Goal: Browse casually: Explore the website without a specific task or goal

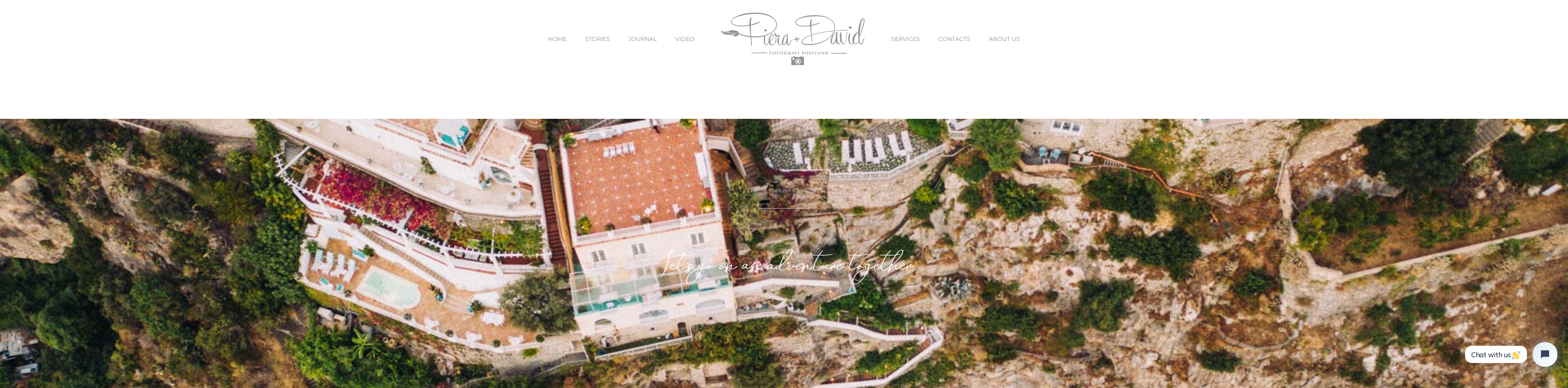
click at [903, 39] on span "SERVICES" at bounding box center [905, 38] width 29 height 5
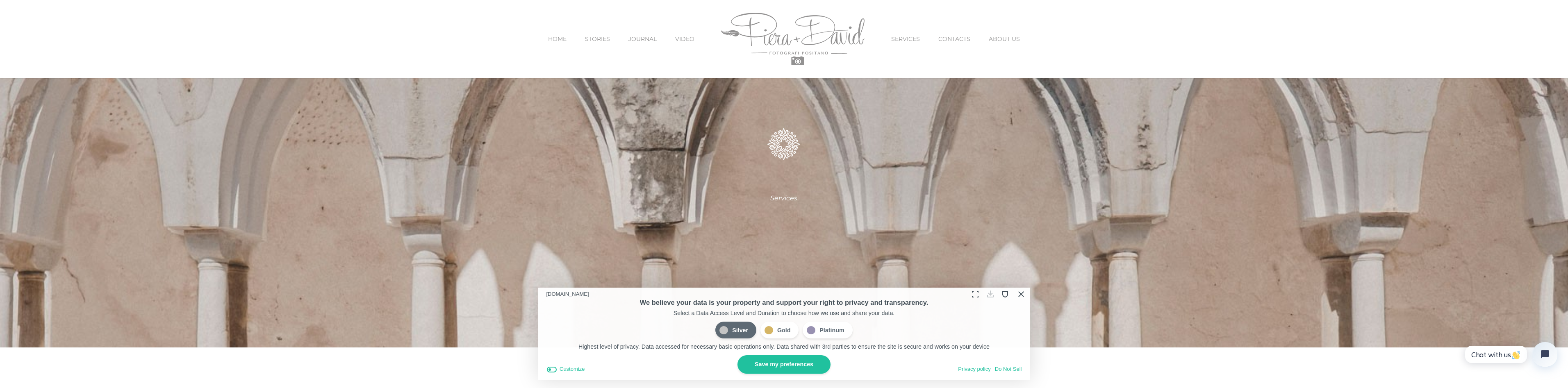
scroll to position [82, 0]
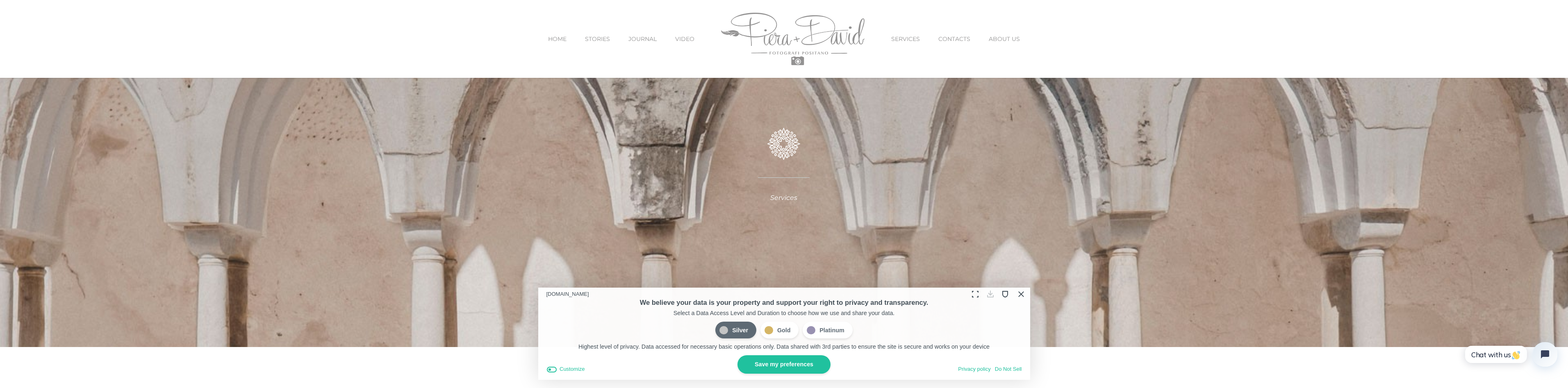
click at [1021, 293] on button "Close Cookie Compliance" at bounding box center [1021, 293] width 13 height 13
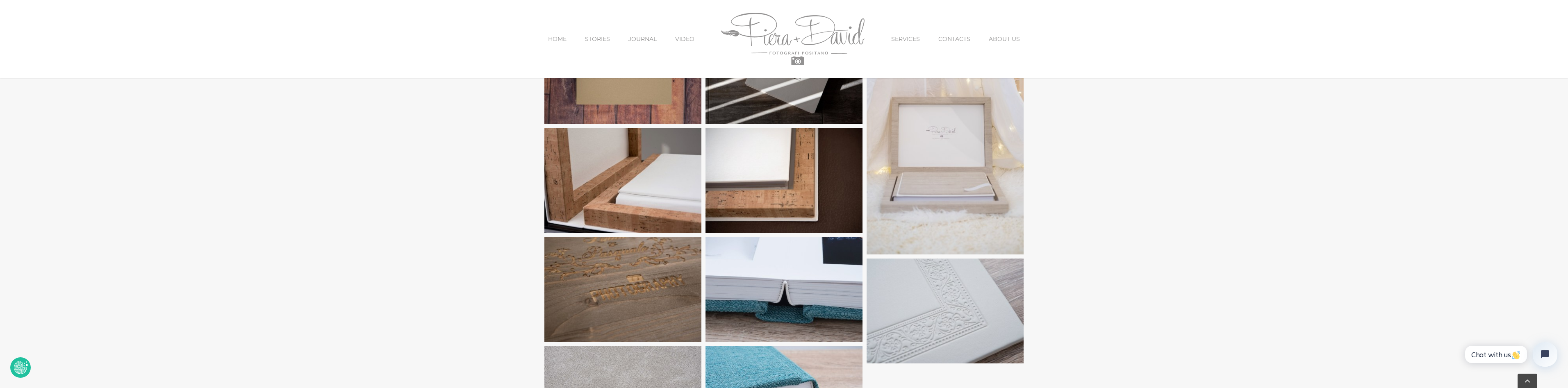
scroll to position [0, 0]
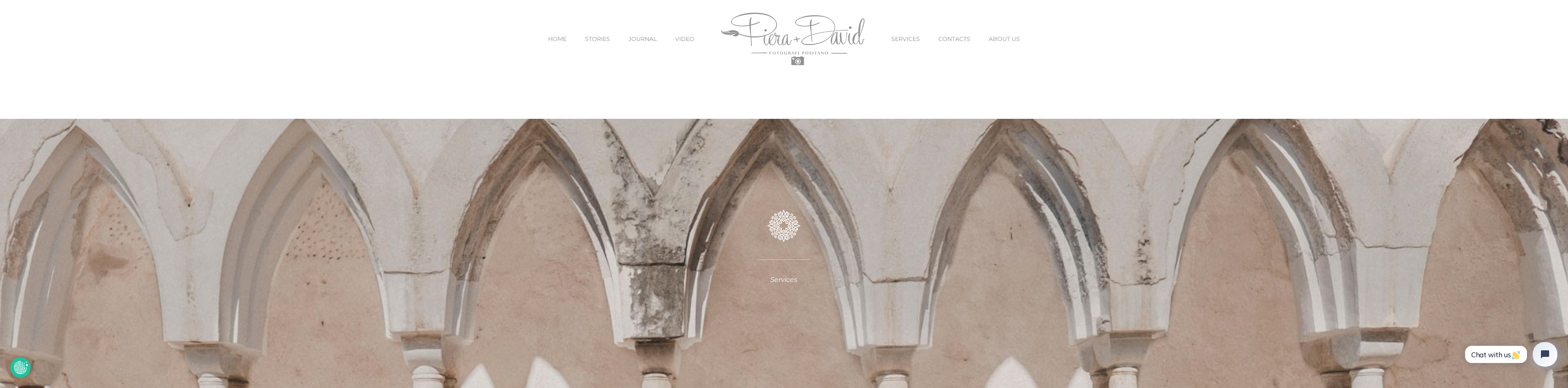
click at [589, 41] on span "STORIES" at bounding box center [597, 38] width 25 height 5
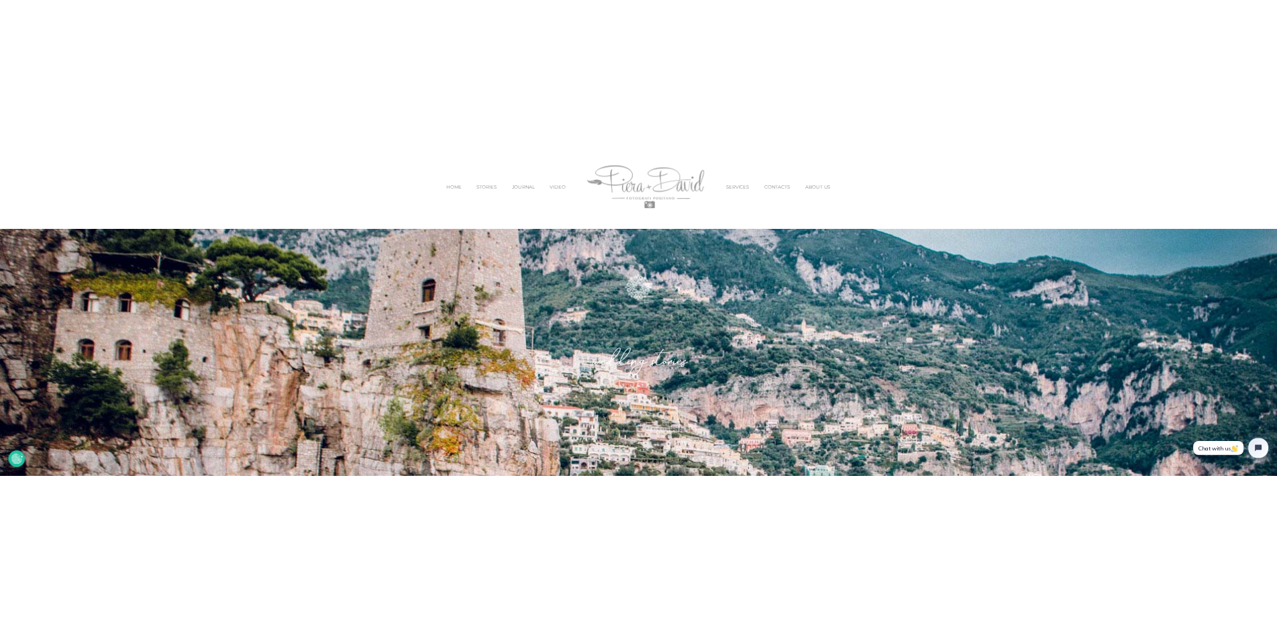
scroll to position [134, 0]
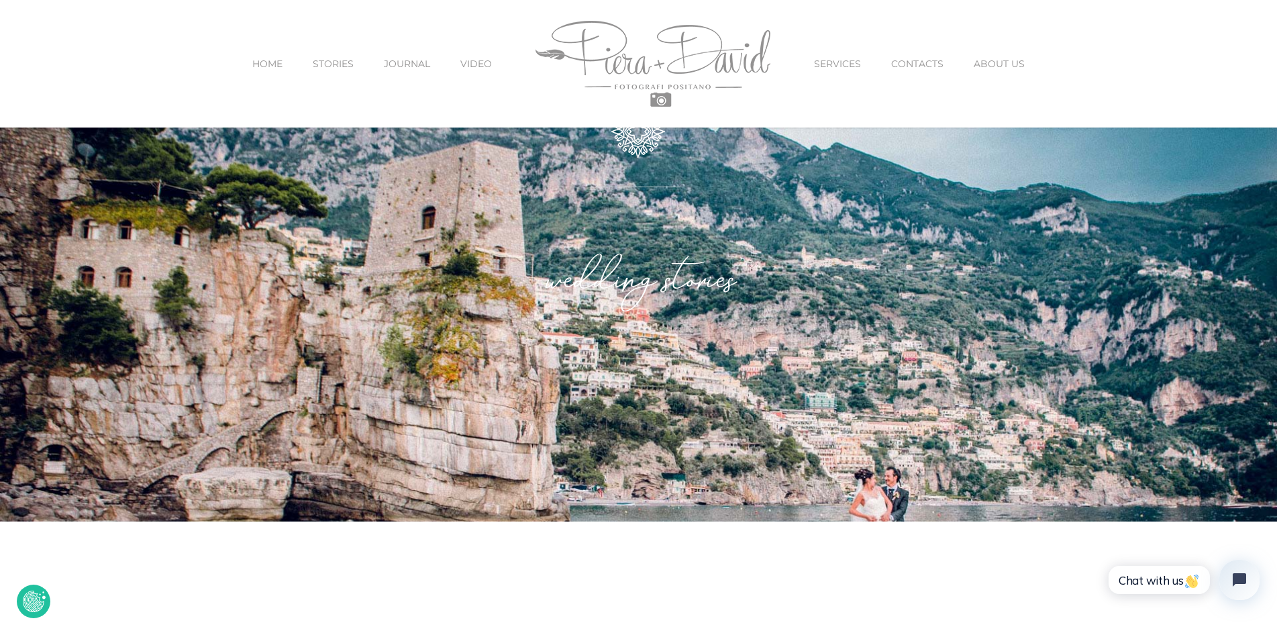
click at [836, 61] on span "SERVICES" at bounding box center [837, 63] width 47 height 9
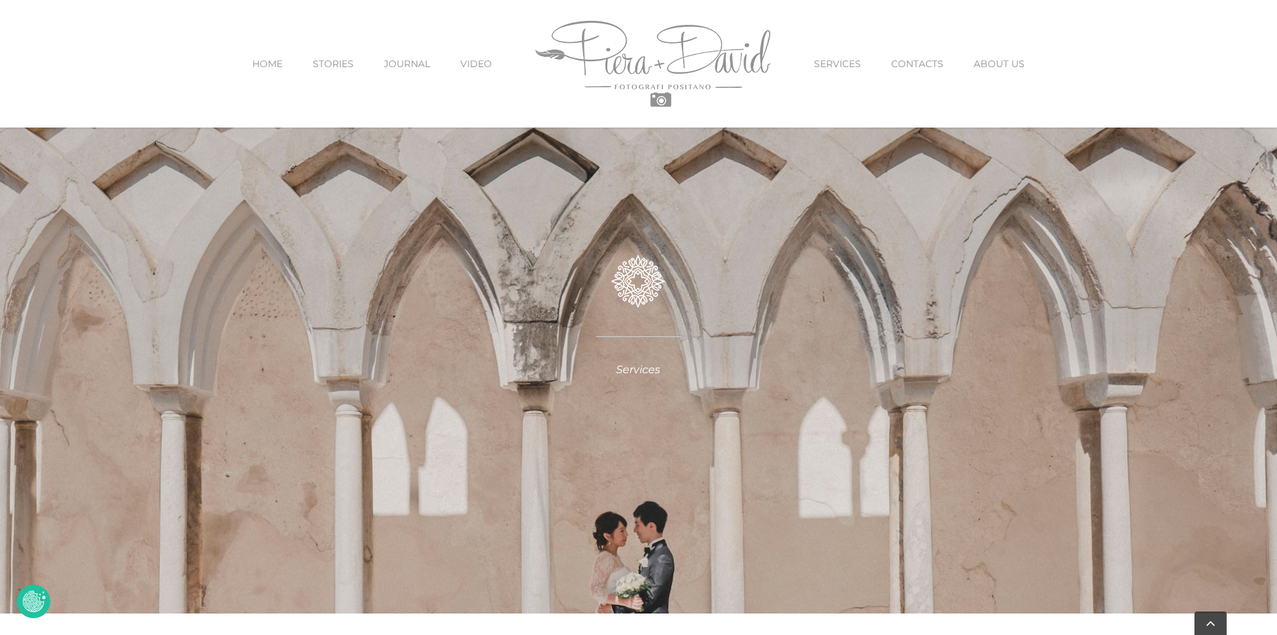
scroll to position [268, 0]
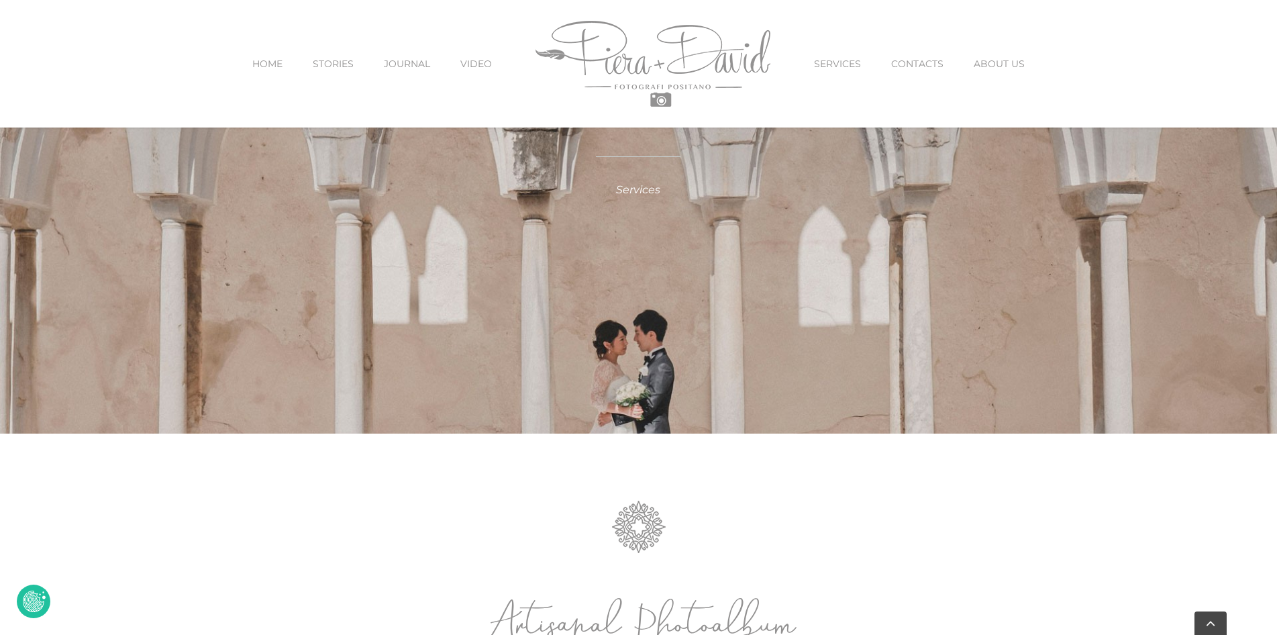
click at [648, 193] on em "Services" at bounding box center [638, 189] width 44 height 13
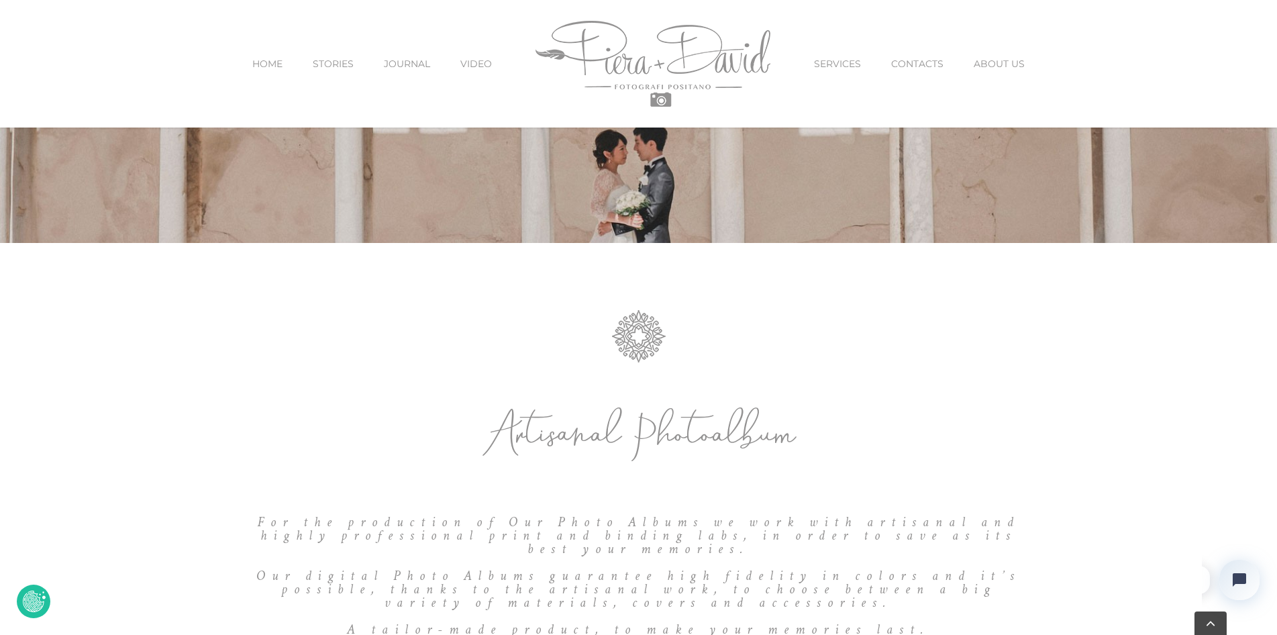
scroll to position [604, 0]
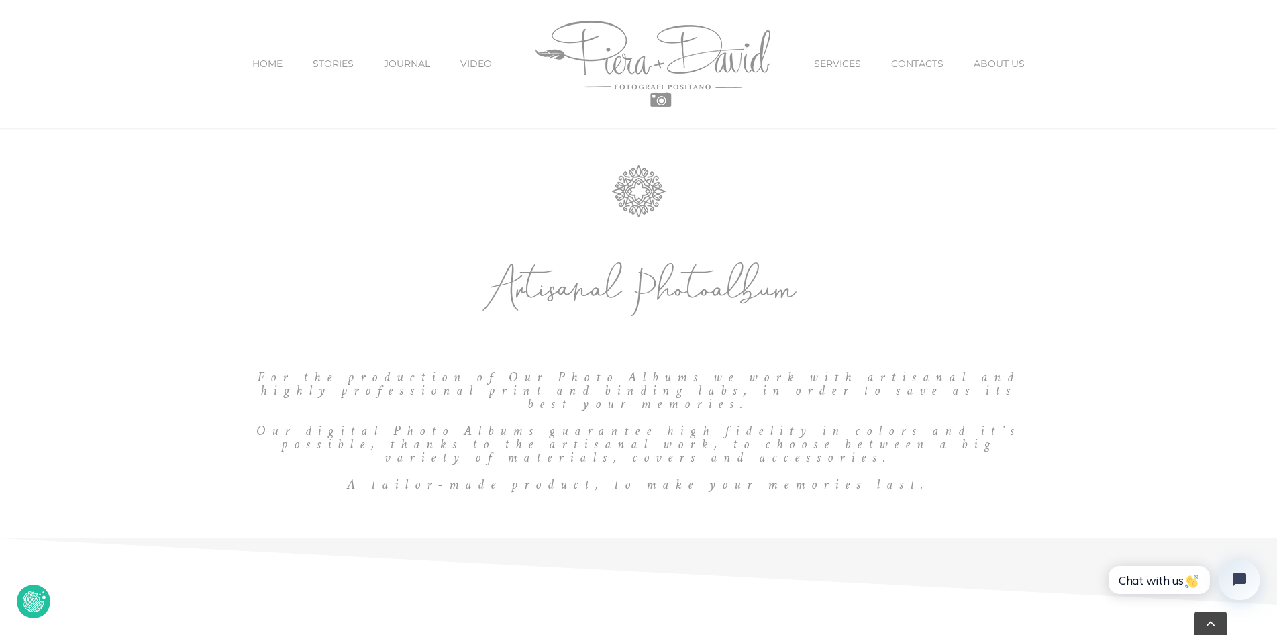
drag, startPoint x: 565, startPoint y: 299, endPoint x: 780, endPoint y: 311, distance: 215.1
click at [780, 311] on h3 "Artisanal Photoalbum" at bounding box center [638, 294] width 785 height 66
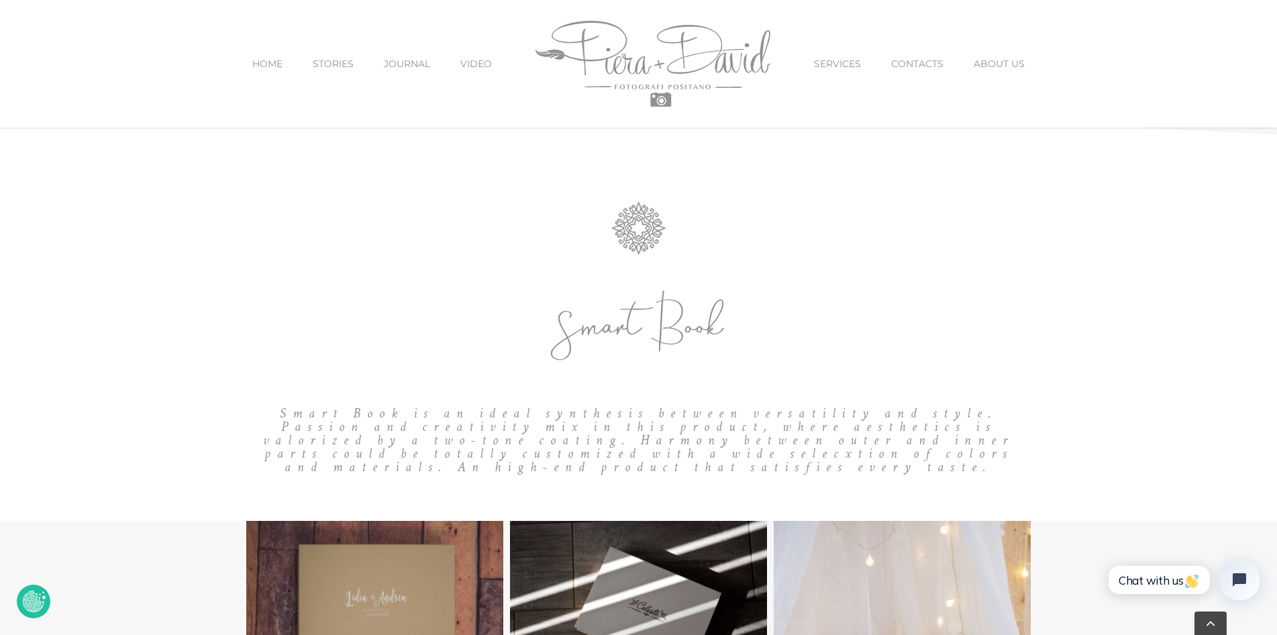
drag, startPoint x: 606, startPoint y: 337, endPoint x: 808, endPoint y: 361, distance: 203.5
click at [811, 361] on h3 "Smart Book" at bounding box center [638, 331] width 785 height 66
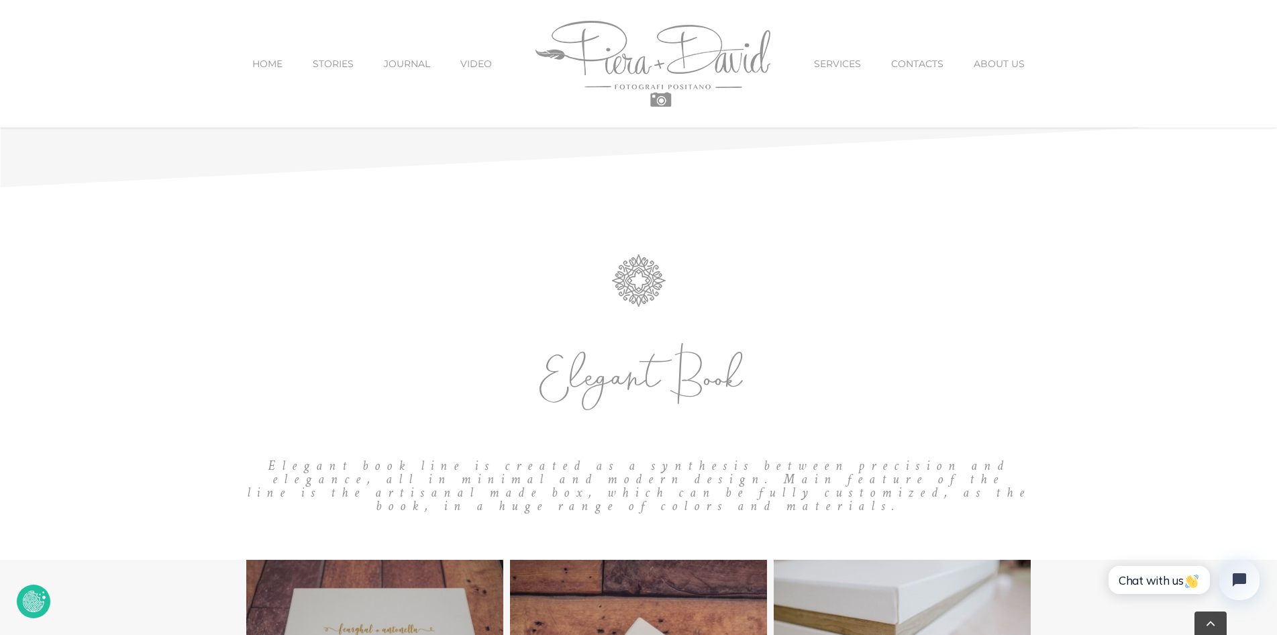
drag, startPoint x: 554, startPoint y: 420, endPoint x: 764, endPoint y: 409, distance: 210.4
click at [764, 409] on div "Elegant Book Elegant book line is created as a synthesis between precision and …" at bounding box center [638, 431] width 785 height 163
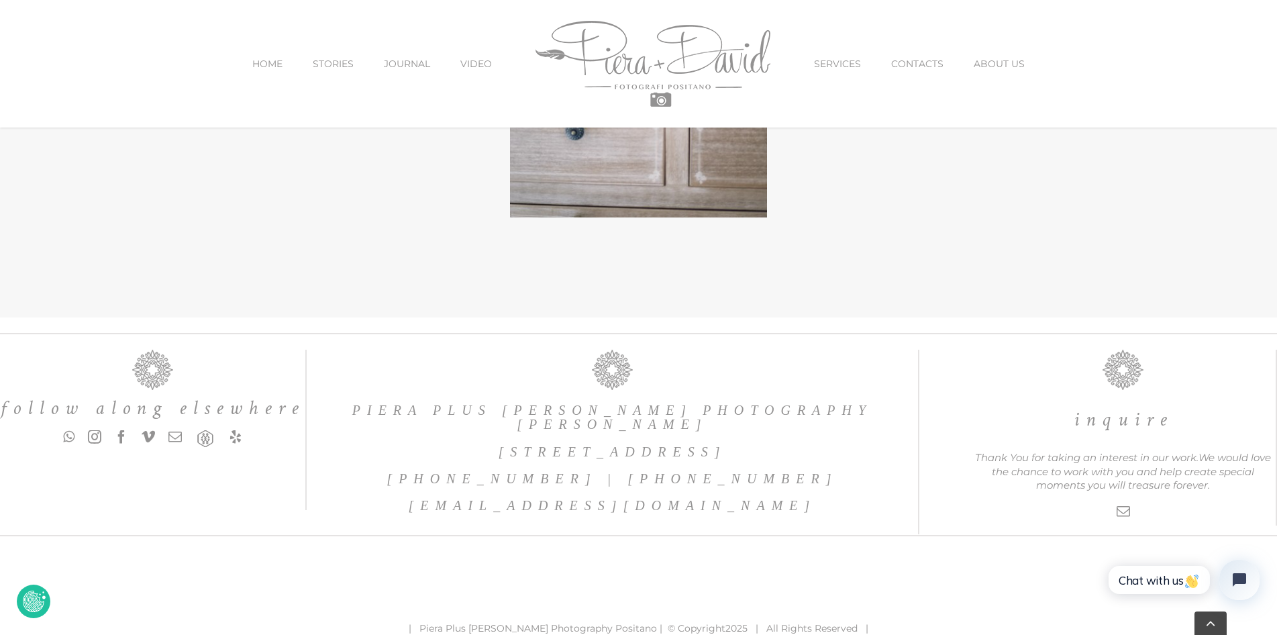
scroll to position [4334, 0]
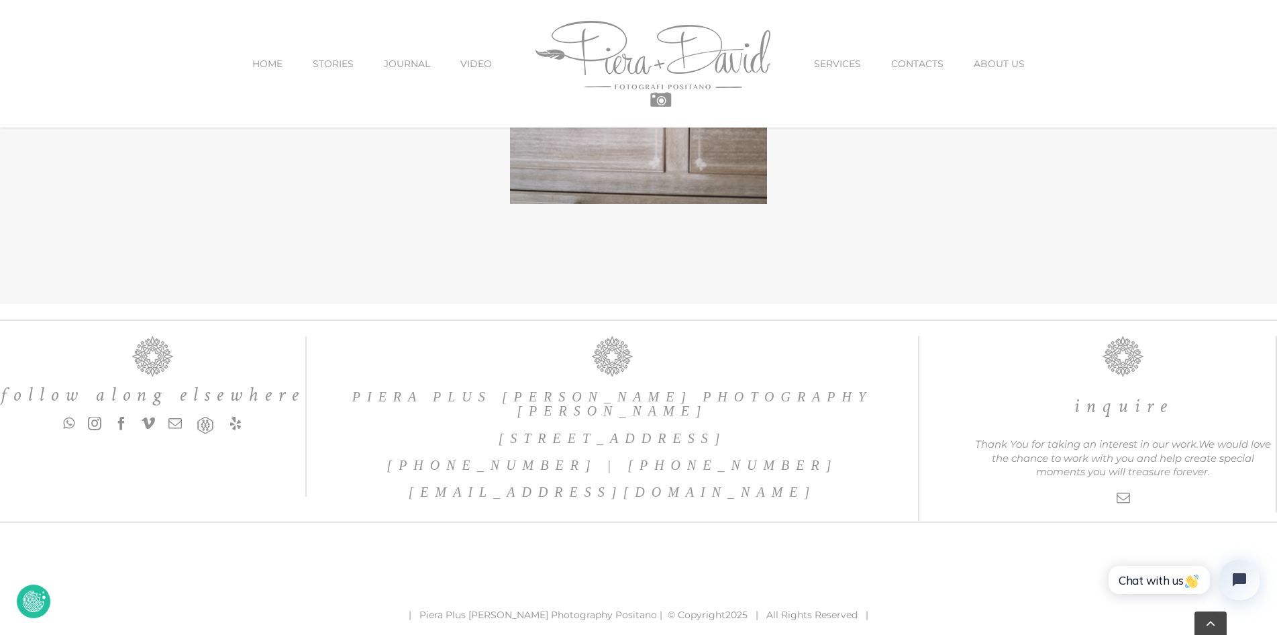
drag, startPoint x: 1097, startPoint y: 452, endPoint x: 1142, endPoint y: 452, distance: 45.0
click at [1142, 452] on span "We would love the chance to work with you and help create special moments you w…" at bounding box center [1131, 458] width 279 height 40
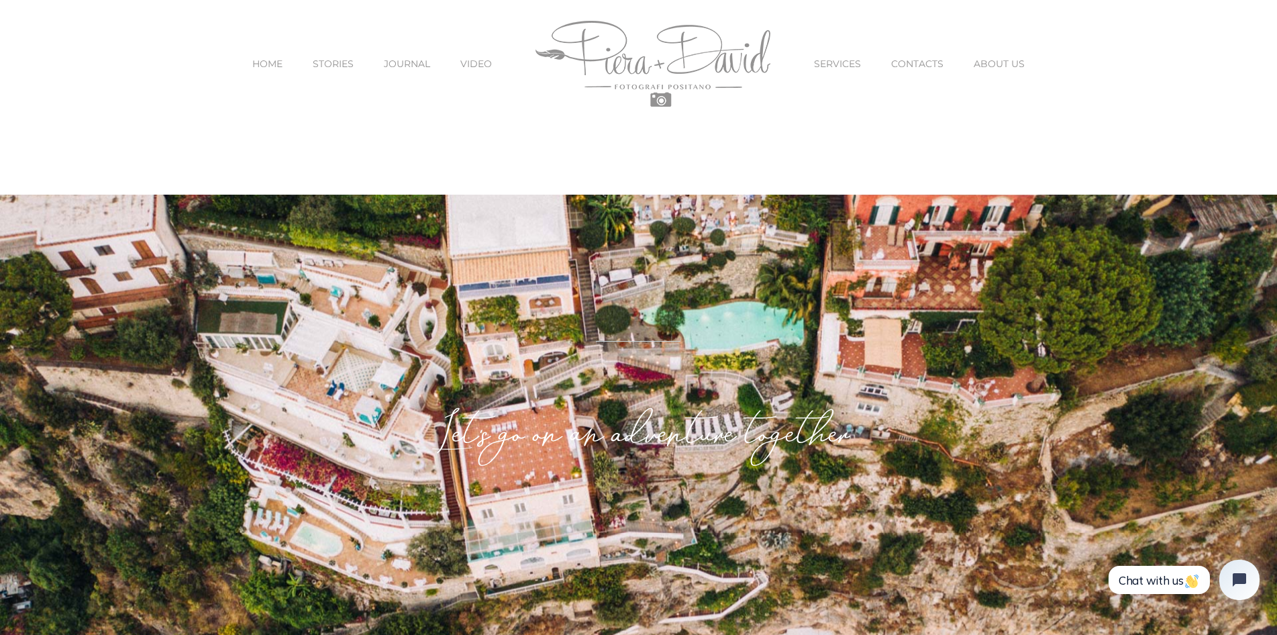
click at [279, 64] on span "HOME" at bounding box center [267, 63] width 30 height 9
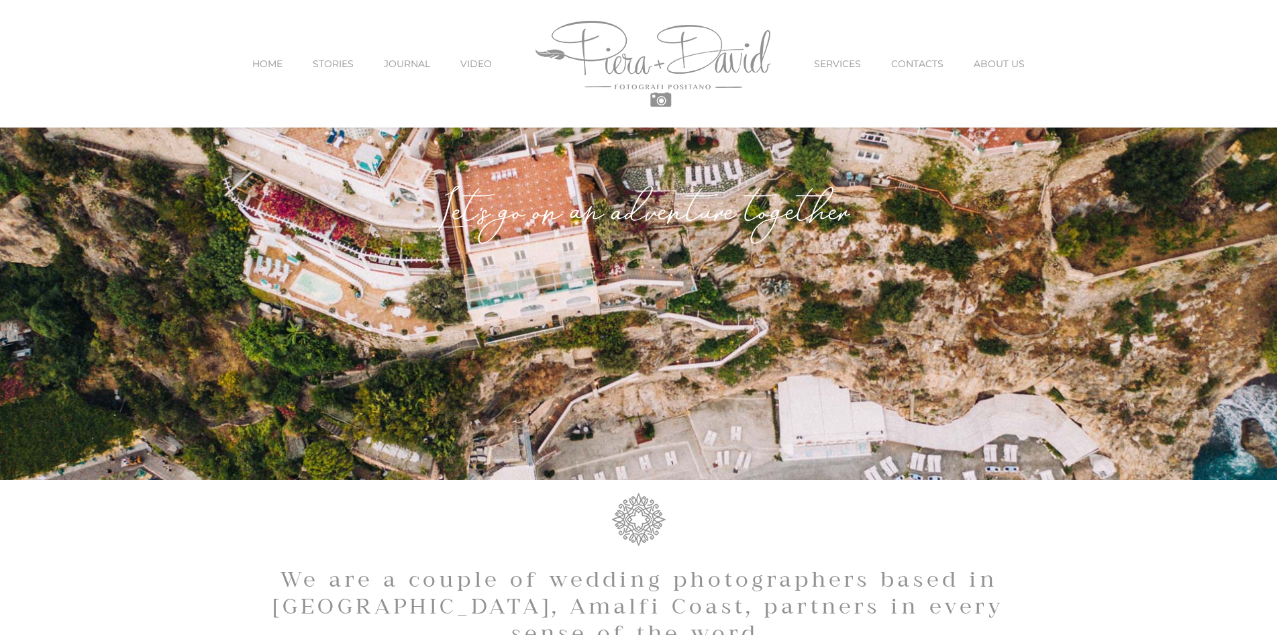
scroll to position [67, 0]
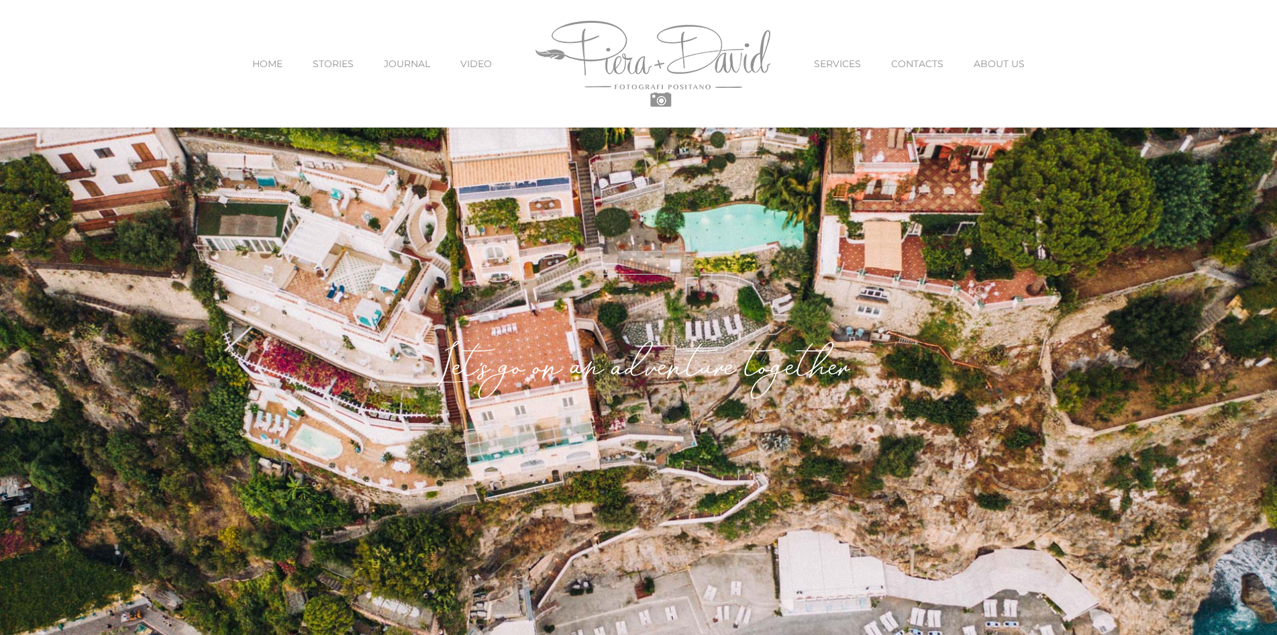
click at [415, 64] on span "JOURNAL" at bounding box center [407, 63] width 46 height 9
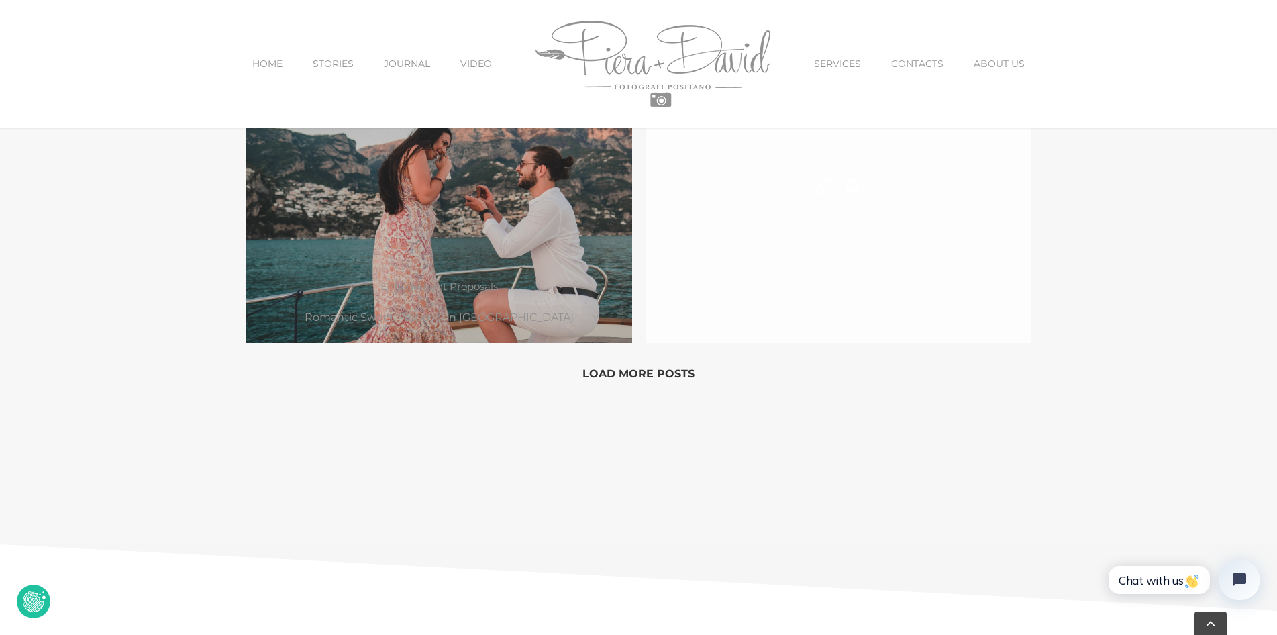
scroll to position [1342, 0]
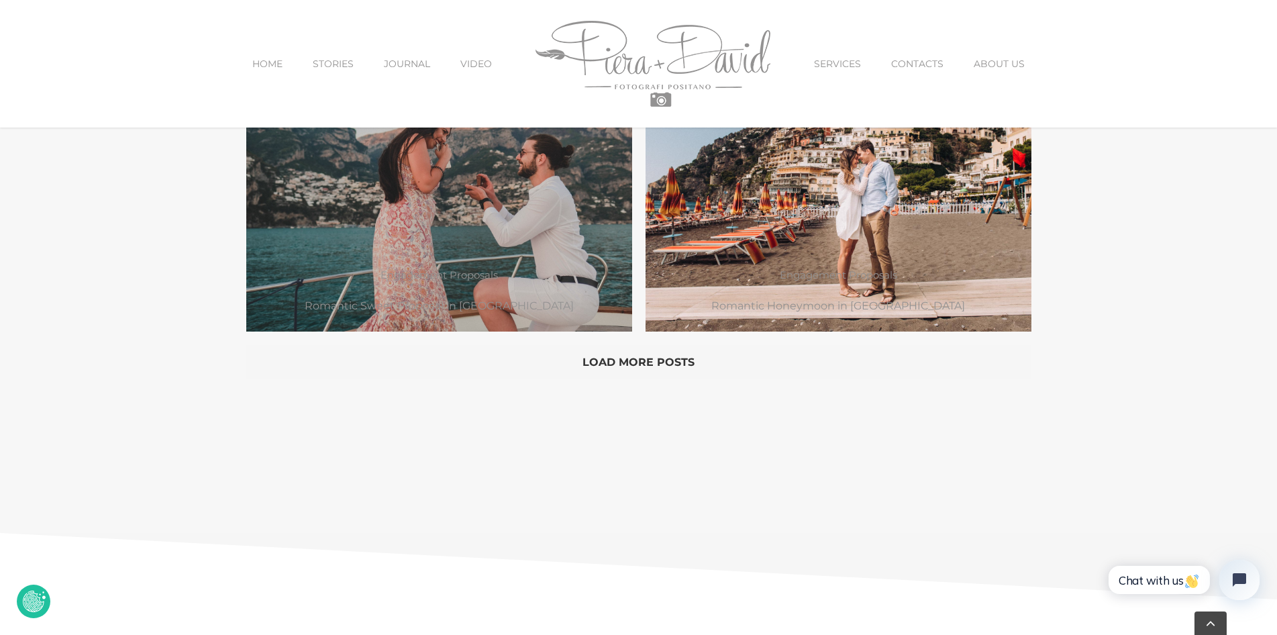
click at [614, 362] on button "Load More Posts" at bounding box center [638, 362] width 785 height 34
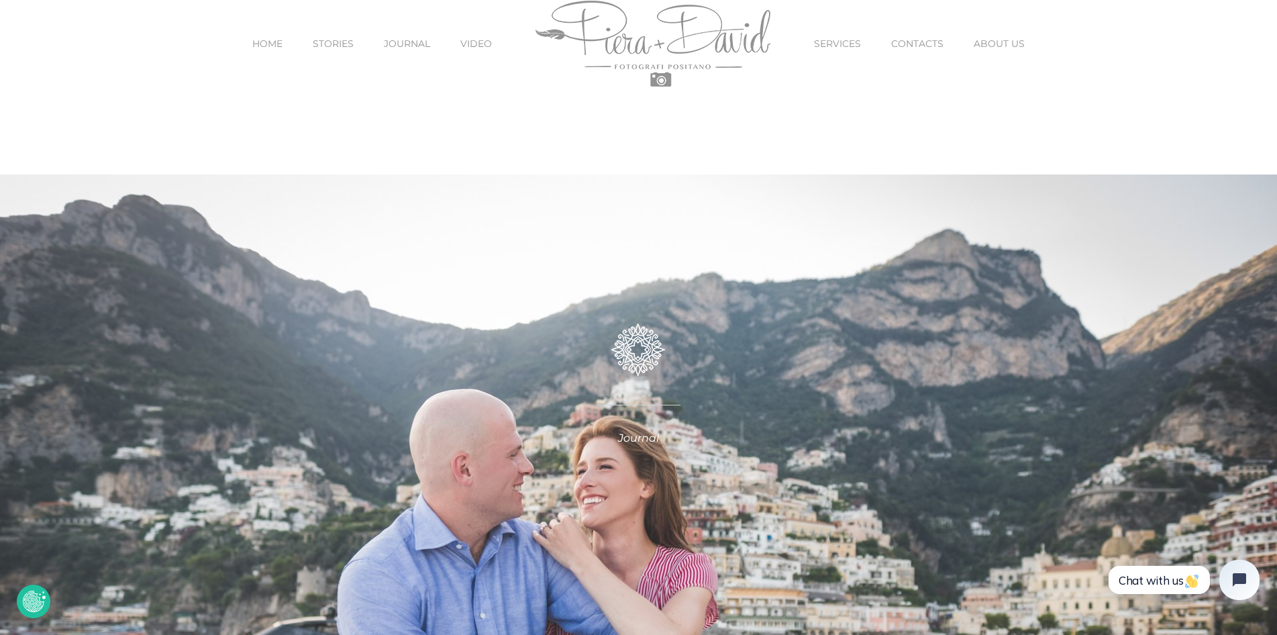
scroll to position [0, 0]
